Goal: Transaction & Acquisition: Book appointment/travel/reservation

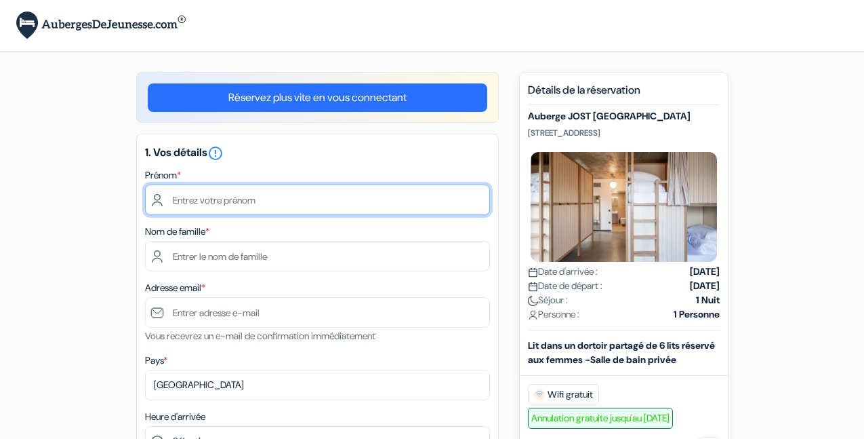
click at [299, 195] on input "text" at bounding box center [317, 199] width 345 height 31
type input "[PERSON_NAME]"
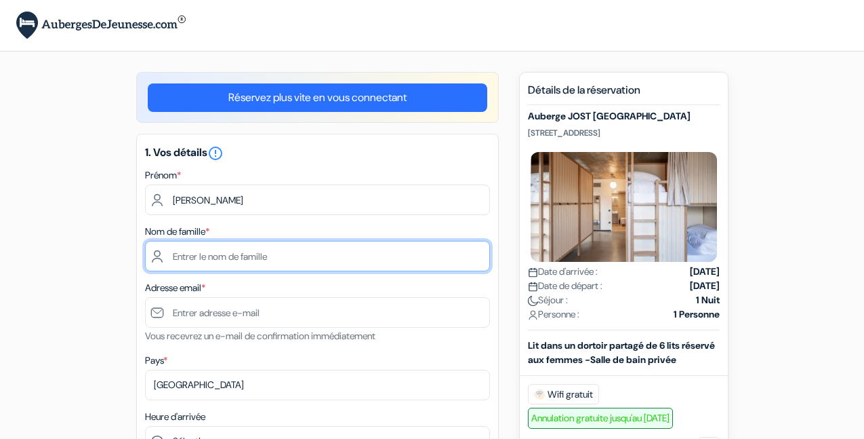
click at [231, 258] on input "text" at bounding box center [317, 256] width 345 height 31
type input "Merabtene"
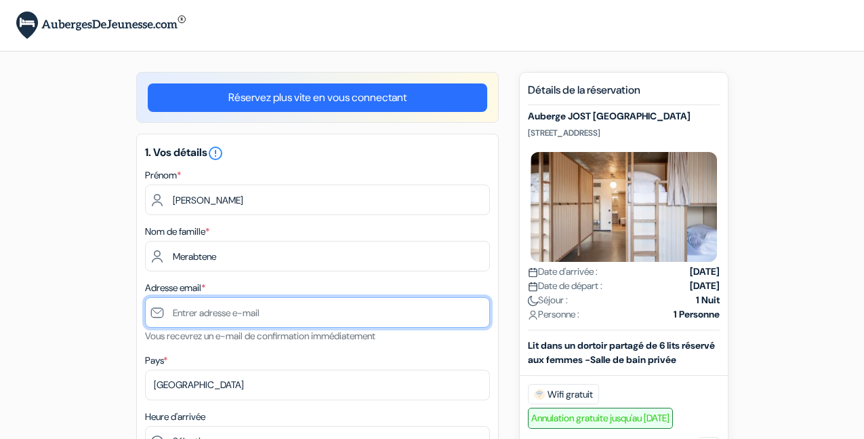
click at [235, 314] on input "text" at bounding box center [317, 312] width 345 height 31
click at [283, 319] on input "anniemerabtene@" at bounding box center [317, 312] width 345 height 31
type input "[EMAIL_ADDRESS][DOMAIN_NAME]"
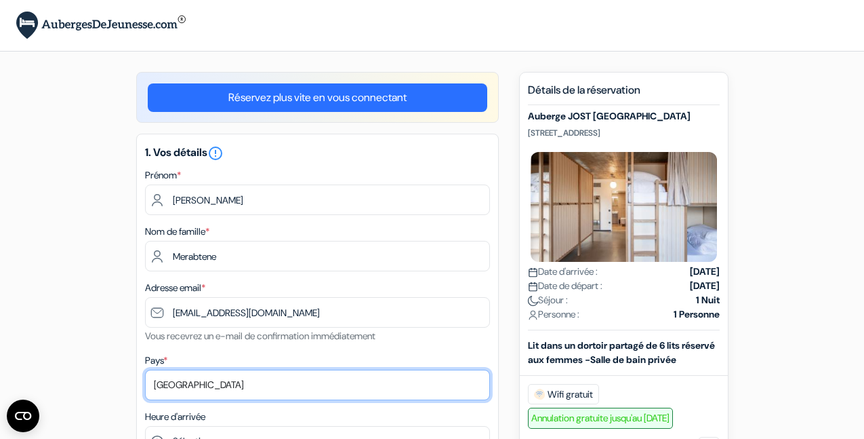
click at [177, 387] on select "Selectionner le pays Abkhazie [GEOGRAPHIC_DATA] [GEOGRAPHIC_DATA] Du [GEOGRAPHI…" at bounding box center [317, 384] width 345 height 31
click at [186, 369] on select "Selectionner le pays Abkhazie [GEOGRAPHIC_DATA] [GEOGRAPHIC_DATA] Du [GEOGRAPHI…" at bounding box center [317, 384] width 345 height 31
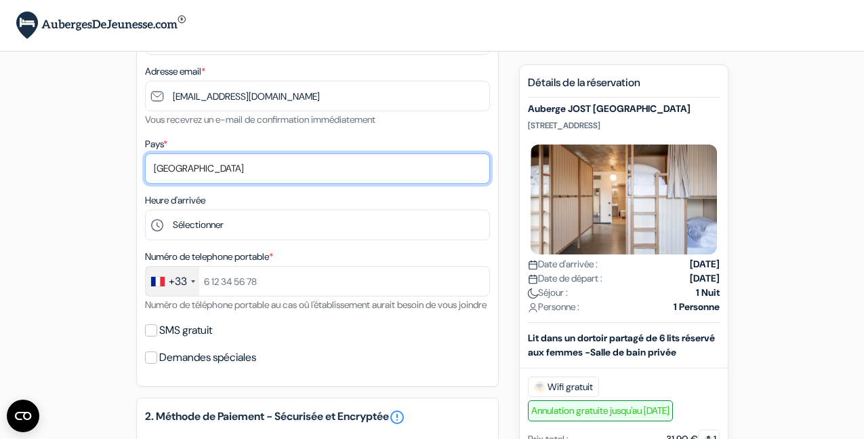
scroll to position [245, 0]
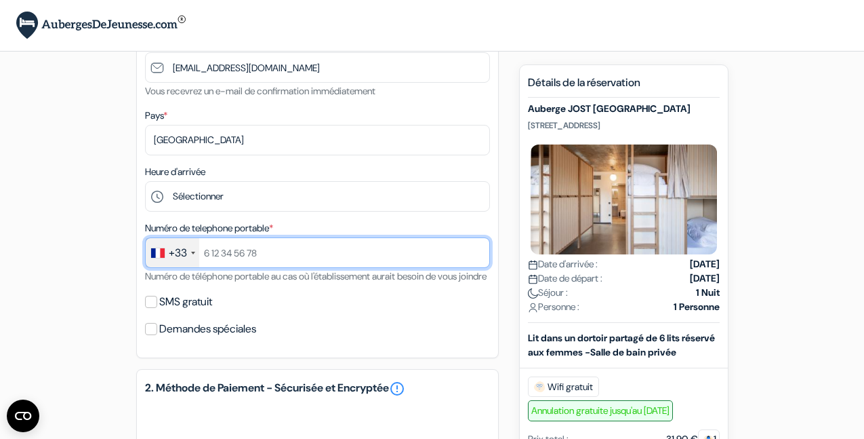
click at [286, 254] on input "text" at bounding box center [317, 252] width 345 height 31
type input "0760841869"
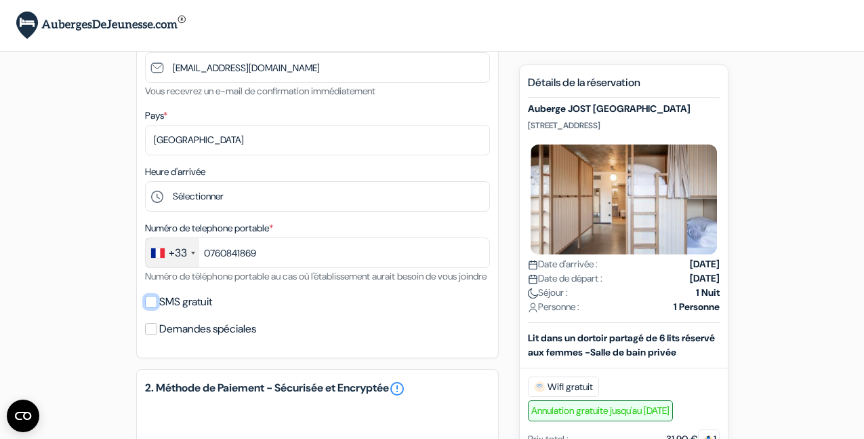
click at [154, 308] on input "SMS gratuit" at bounding box center [151, 302] width 12 height 12
checkbox input "true"
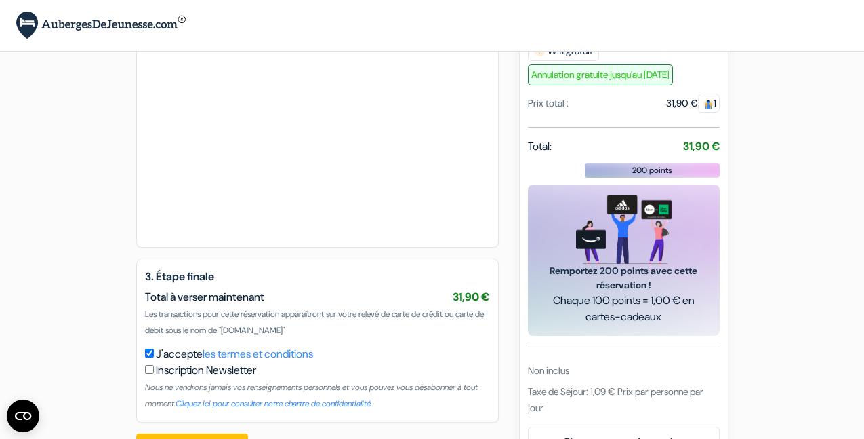
scroll to position [692, 0]
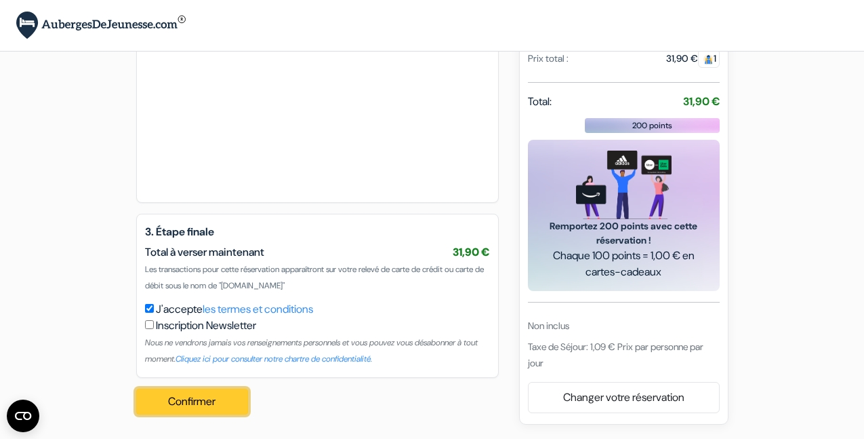
click at [218, 394] on button "Confirmer Loading..." at bounding box center [192, 401] width 113 height 26
